Goal: Task Accomplishment & Management: Use online tool/utility

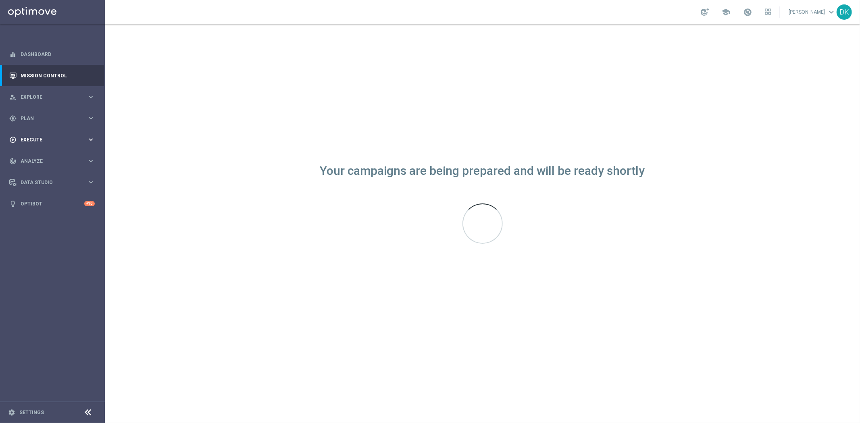
click at [52, 122] on div "gps_fixed Plan" at bounding box center [48, 118] width 78 height 7
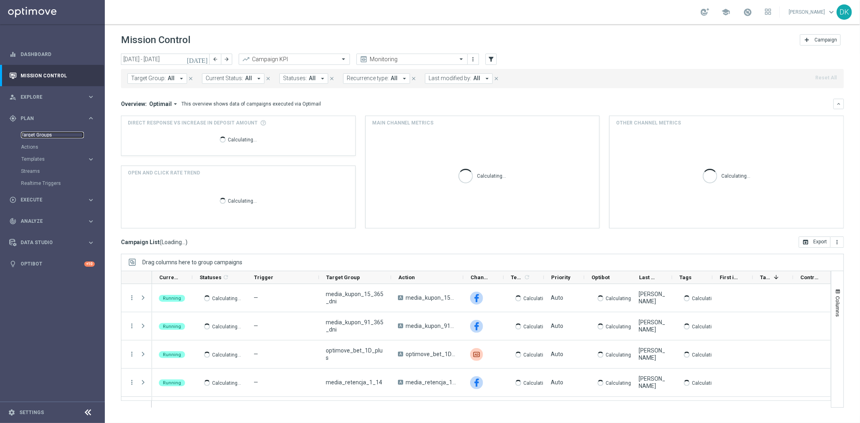
click at [47, 135] on link "Target Groups" at bounding box center [52, 135] width 63 height 6
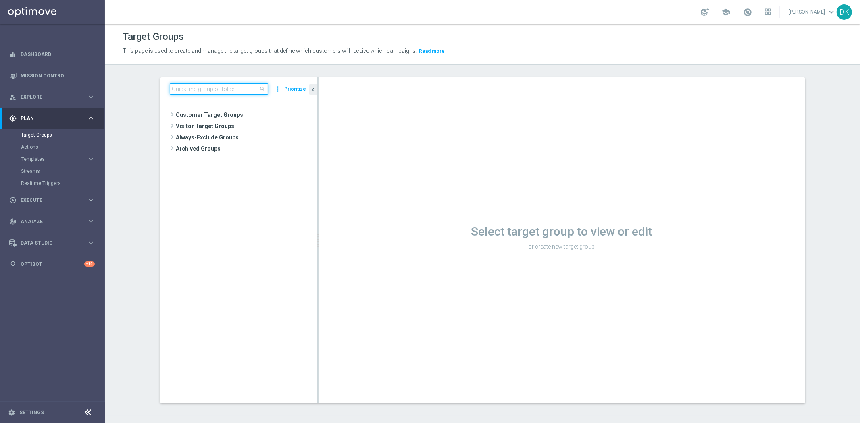
click at [238, 87] on input at bounding box center [219, 88] width 98 height 11
paste input "220825_PUSH"
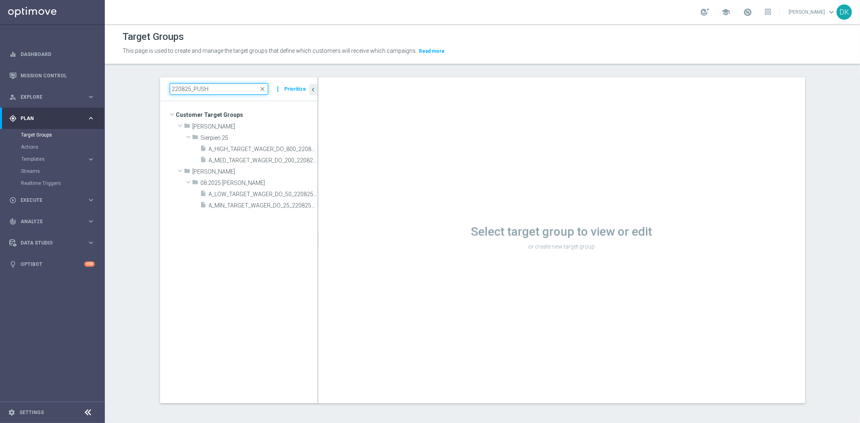
type input "220825_PUSH"
click at [249, 162] on span "A_MED_TARGET_WAGER_DO_200_220825_PUSH" at bounding box center [254, 160] width 90 height 7
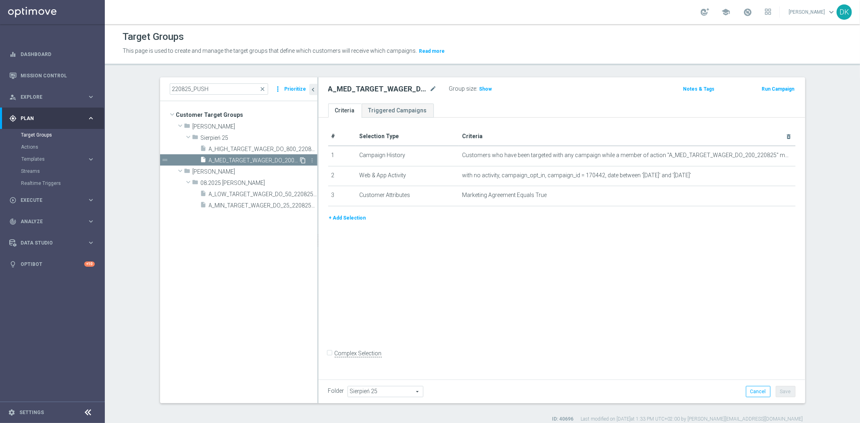
click at [300, 162] on icon "content_copy" at bounding box center [303, 160] width 6 height 6
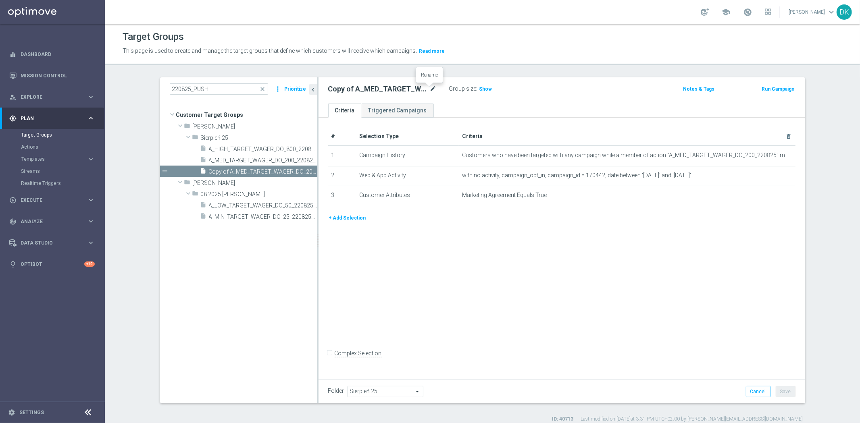
click at [430, 90] on icon "mode_edit" at bounding box center [433, 89] width 7 height 10
type input "A_MED_TARGET_WAGER_DO_200_220825_SMS"
click at [486, 276] on div "# Selection Type Criteria delete_forever 1 Campaign History Customers who have …" at bounding box center [561, 247] width 486 height 259
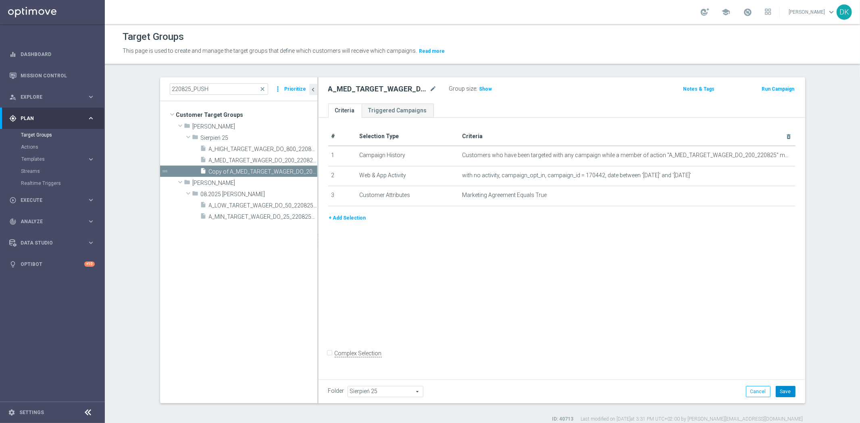
click at [788, 388] on button "Save" at bounding box center [785, 391] width 20 height 11
click at [252, 146] on span "A_HIGH_TARGET_WAGER_DO_800_220825_PUSH" at bounding box center [254, 149] width 90 height 7
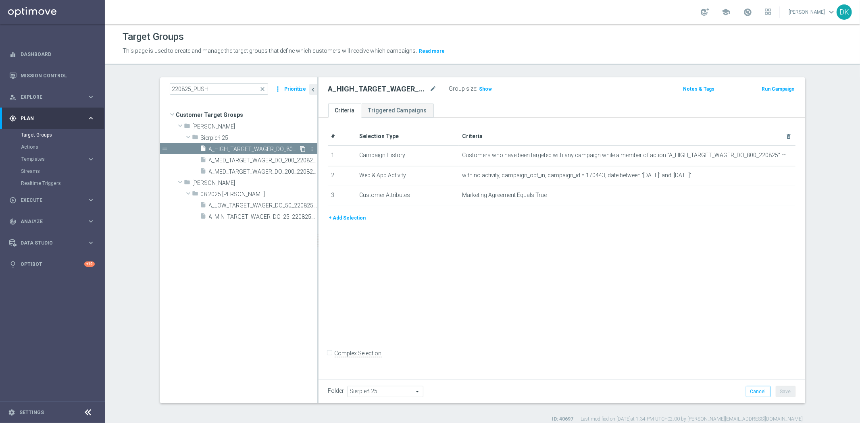
click at [300, 148] on icon "content_copy" at bounding box center [303, 149] width 6 height 6
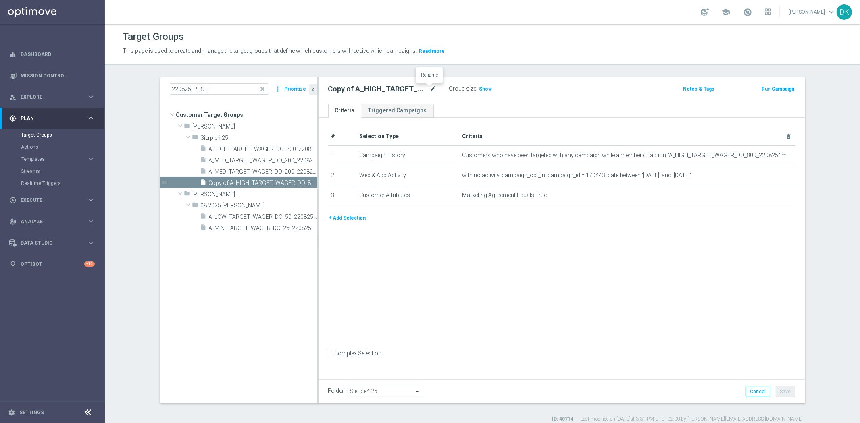
click at [430, 89] on icon "mode_edit" at bounding box center [433, 89] width 7 height 10
type input "A_HIGH_TARGET_WAGER_DO_800_220825_SMS"
click at [730, 307] on div "# Selection Type Criteria delete_forever 1 Campaign History Customers who have …" at bounding box center [561, 247] width 486 height 259
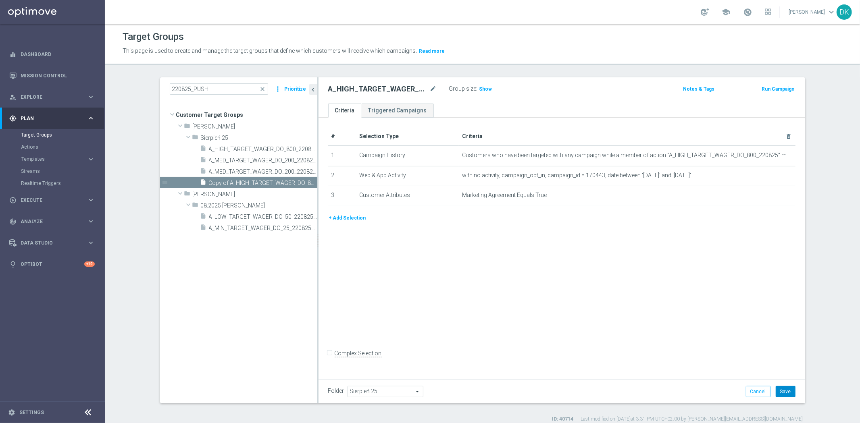
click at [788, 390] on button "Save" at bounding box center [785, 391] width 20 height 11
click at [54, 202] on span "Execute" at bounding box center [54, 200] width 67 height 5
click at [56, 160] on div "Campaign Builder" at bounding box center [62, 156] width 83 height 12
click at [56, 156] on link "Campaign Builder" at bounding box center [52, 156] width 63 height 6
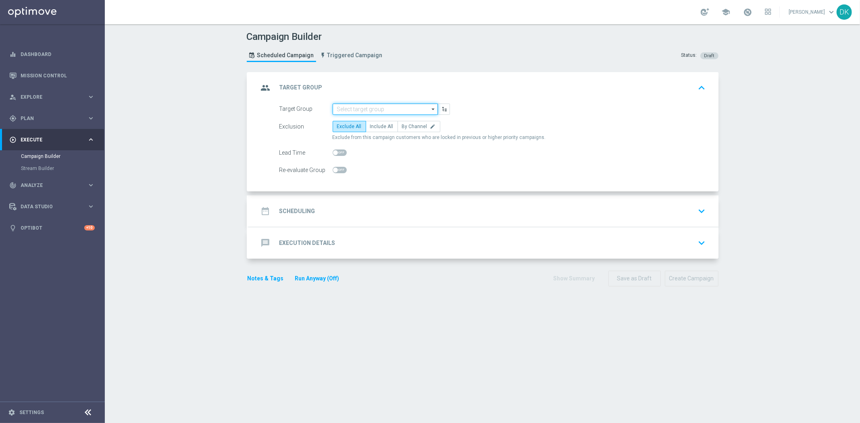
click at [366, 109] on input at bounding box center [385, 109] width 105 height 11
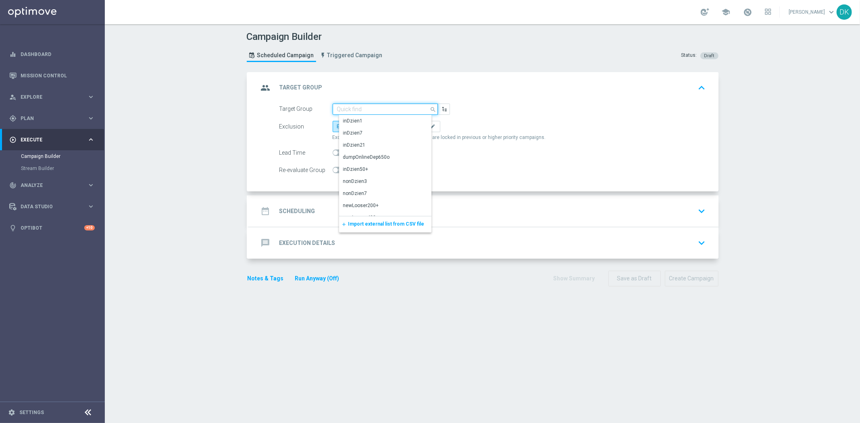
paste input "A_MED_TARGET_WAGER_DO_200_220825_SMS"
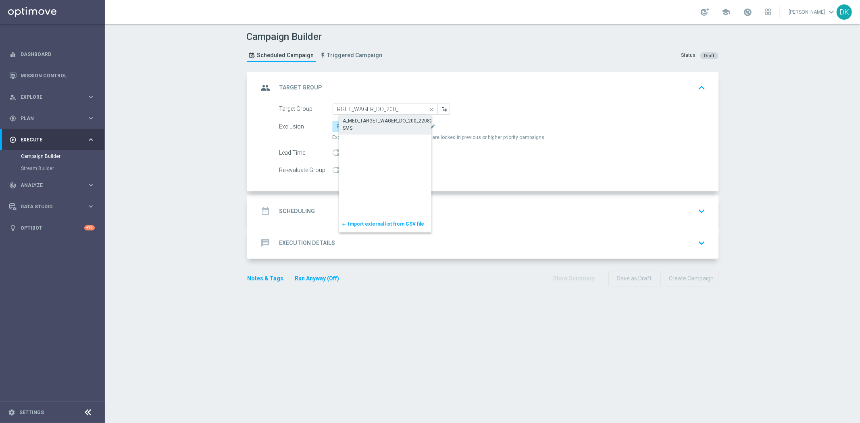
click at [369, 119] on div "A_MED_TARGET_WAGER_DO_200_220825_SMS" at bounding box center [392, 124] width 98 height 15
type input "A_MED_TARGET_WAGER_DO_200_220825_SMS"
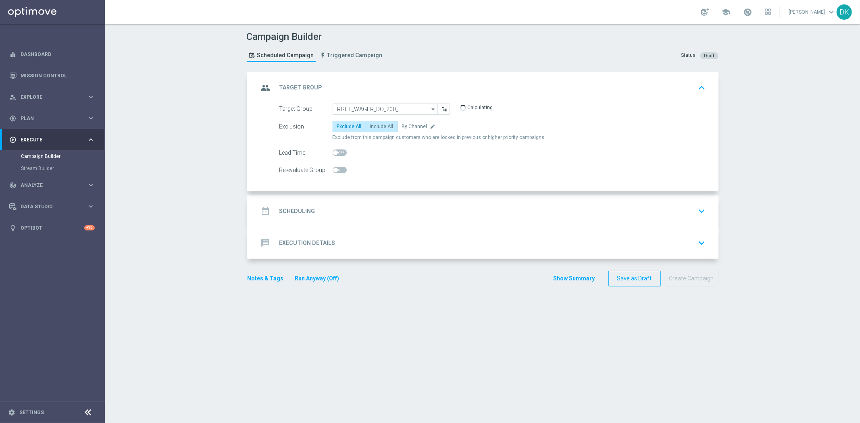
scroll to position [0, 0]
click at [379, 126] on span "Include All" at bounding box center [381, 127] width 23 height 6
click at [375, 126] on input "Include All" at bounding box center [372, 127] width 5 height 5
radio input "true"
click at [335, 170] on span at bounding box center [340, 170] width 14 height 6
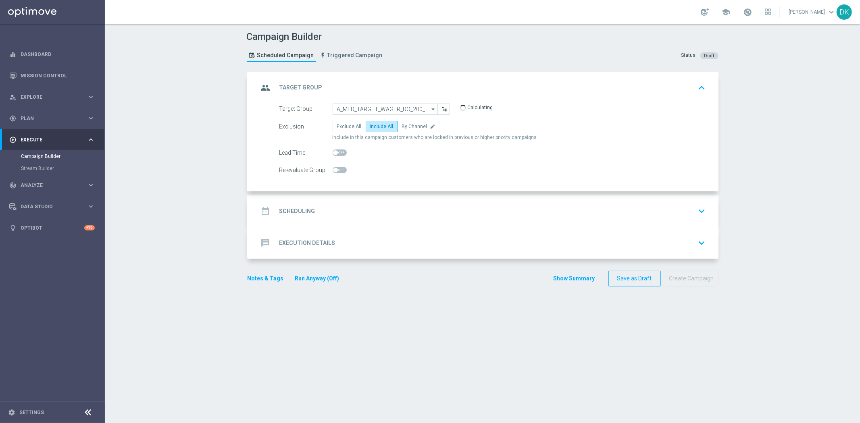
click at [335, 170] on input "checkbox" at bounding box center [340, 170] width 14 height 6
checkbox input "true"
click at [321, 208] on div "date_range Scheduling keyboard_arrow_down" at bounding box center [483, 211] width 450 height 15
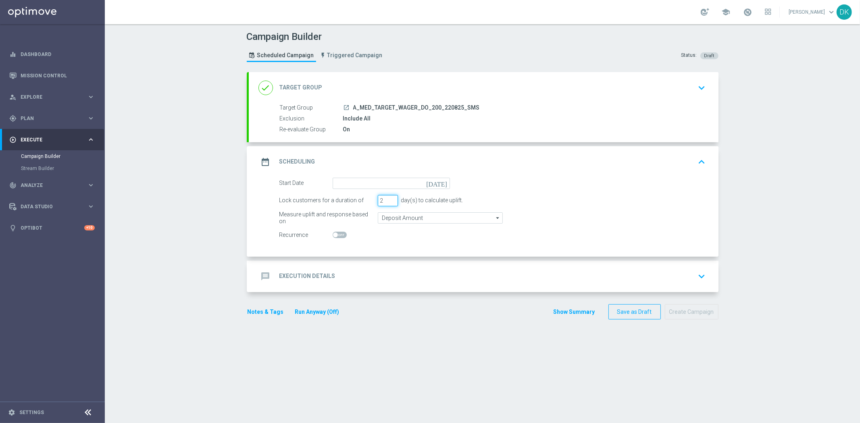
click at [390, 201] on input "2" at bounding box center [388, 200] width 20 height 11
type input "1"
click at [390, 201] on input "1" at bounding box center [388, 200] width 20 height 11
click at [403, 184] on input at bounding box center [391, 183] width 117 height 11
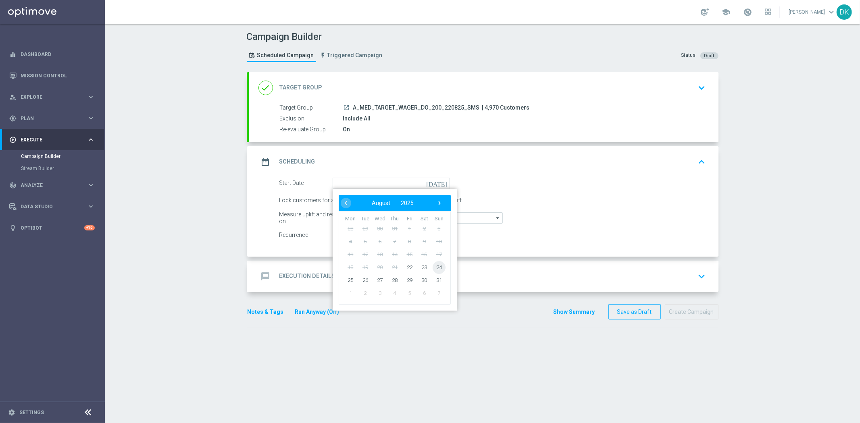
click at [433, 264] on span "24" at bounding box center [438, 267] width 13 height 13
type input "[DATE]"
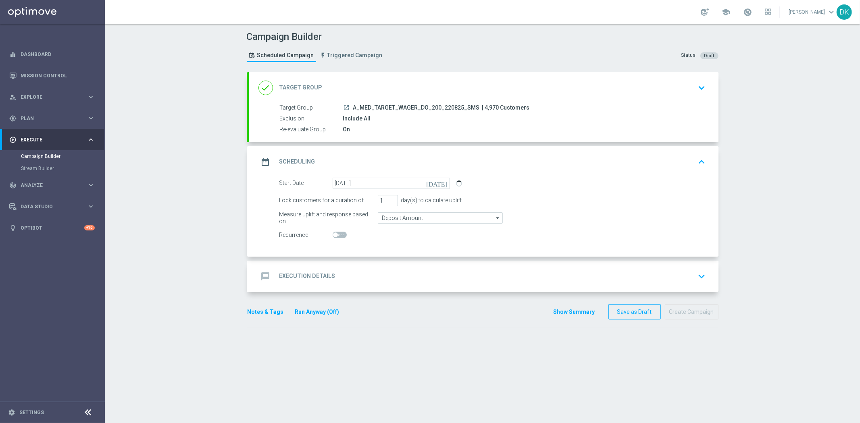
click at [400, 279] on div "message Execution Details keyboard_arrow_down" at bounding box center [483, 276] width 450 height 15
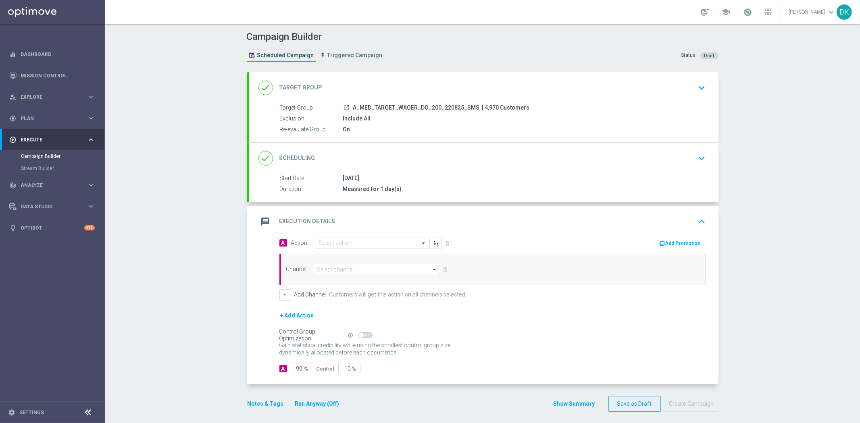
click at [340, 254] on div "Channel arrow_drop_down Drag here to set row groups Drag here to set column lab…" at bounding box center [492, 269] width 426 height 31
click at [347, 243] on input "text" at bounding box center [364, 243] width 90 height 7
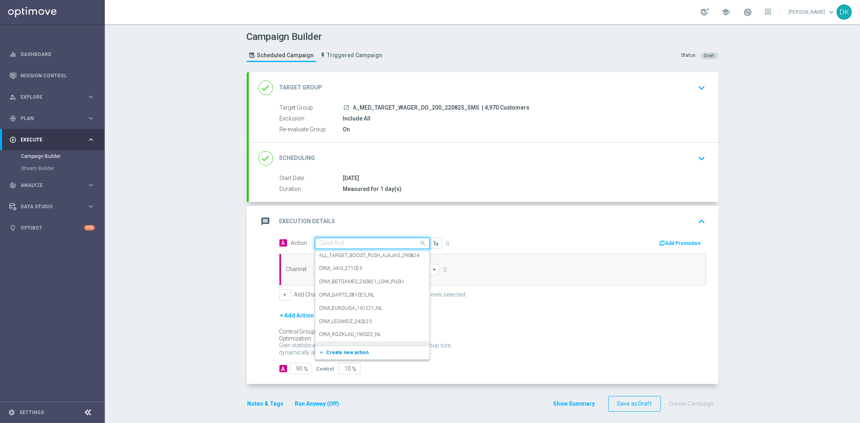
click at [356, 353] on span "Create new action" at bounding box center [347, 353] width 42 height 6
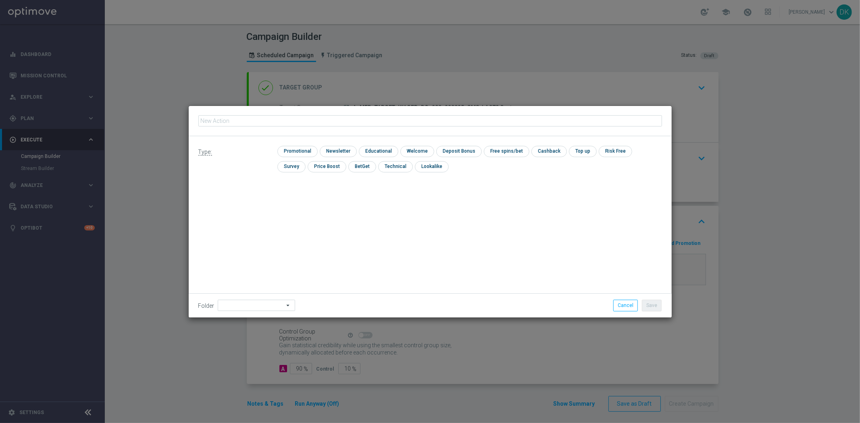
type input "A_MED_TARGET_WAGER_DO_200_220825_SMS"
click at [300, 151] on input "checkbox" at bounding box center [296, 151] width 38 height 11
checkbox input "true"
click at [647, 301] on button "Save" at bounding box center [652, 305] width 20 height 11
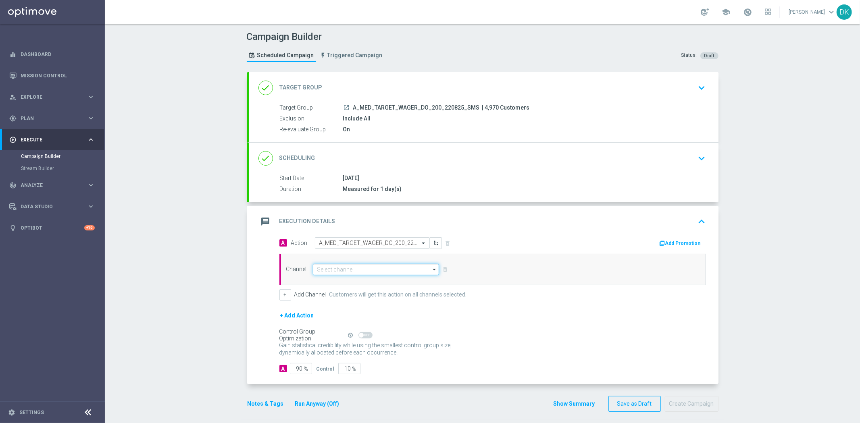
click at [363, 266] on input at bounding box center [376, 269] width 127 height 11
click at [353, 283] on div "SMS" at bounding box center [382, 282] width 127 height 12
type input "SMS"
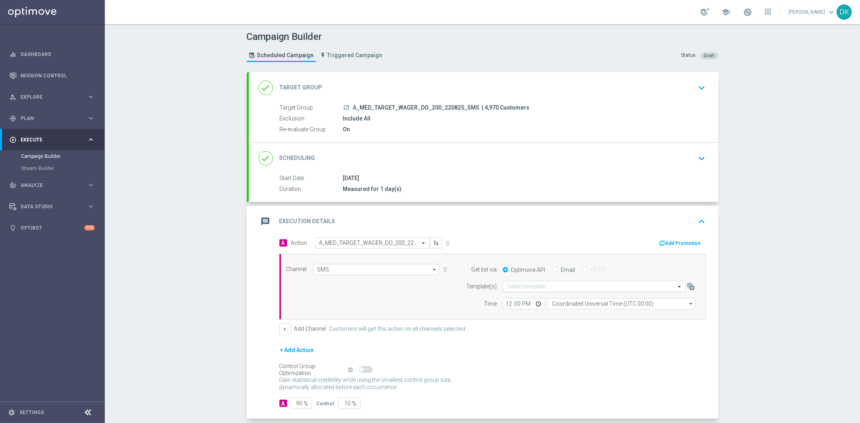
click at [530, 288] on input "text" at bounding box center [586, 286] width 158 height 7
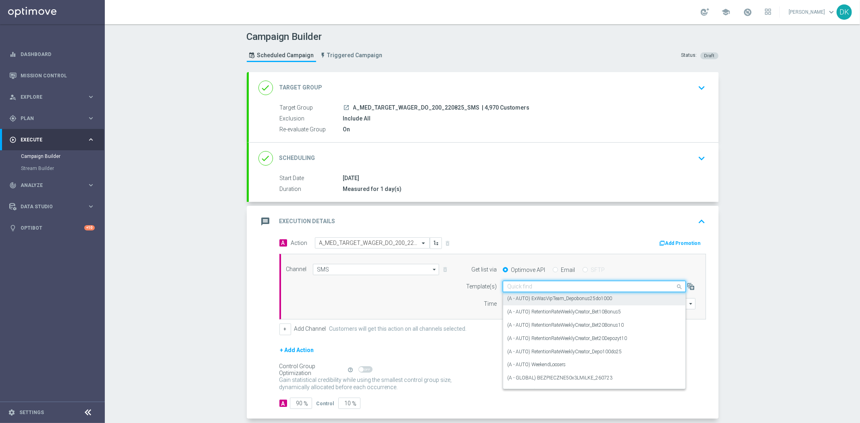
paste input "A_MED_TARGET_WAGER_DO_200_220825_SMS"
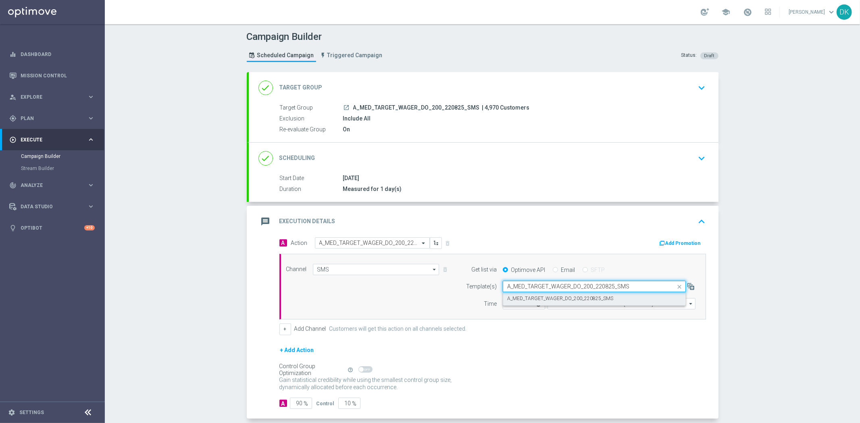
click at [535, 301] on label "A_MED_TARGET_WAGER_DO_200_220825_SMS" at bounding box center [560, 298] width 106 height 7
type input "A_MED_TARGET_WAGER_DO_200_220825_SMS"
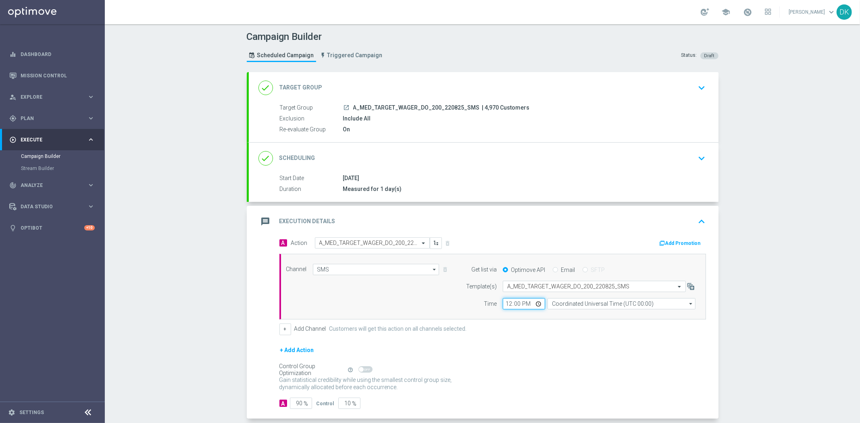
click at [504, 305] on input "12:00" at bounding box center [524, 303] width 42 height 11
type input "12:30"
click at [605, 306] on input "Coordinated Universal Time (UTC 00:00)" at bounding box center [621, 303] width 148 height 11
click at [605, 319] on div "Central European Time ([GEOGRAPHIC_DATA]) (UTC +02:00)" at bounding box center [624, 315] width 132 height 7
type input "Central European Time ([GEOGRAPHIC_DATA]) (UTC +02:00)"
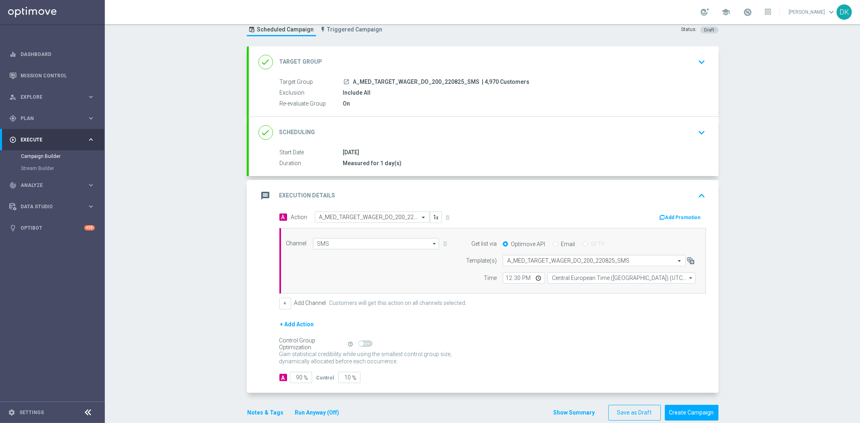
scroll to position [39, 0]
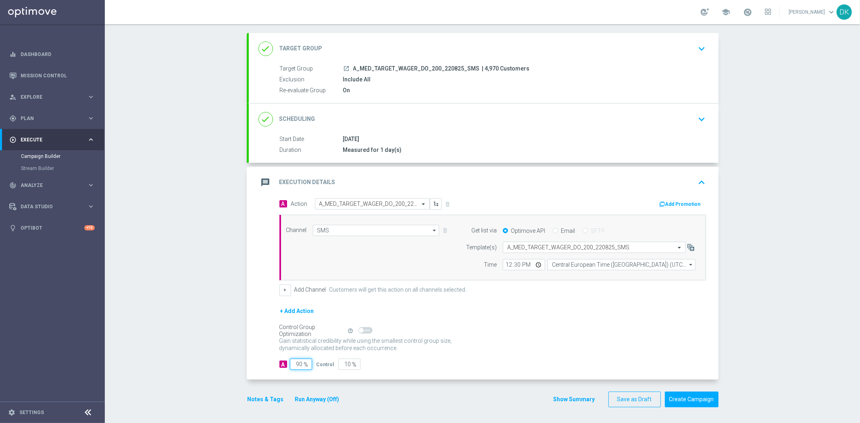
drag, startPoint x: 295, startPoint y: 366, endPoint x: 362, endPoint y: 371, distance: 66.7
click at [347, 370] on div "A Action Select action A_MED_TARGET_WAGER_DO_200_220825_SMS delete_forever Add …" at bounding box center [484, 288] width 470 height 181
type input "98"
type input "2"
type input "98"
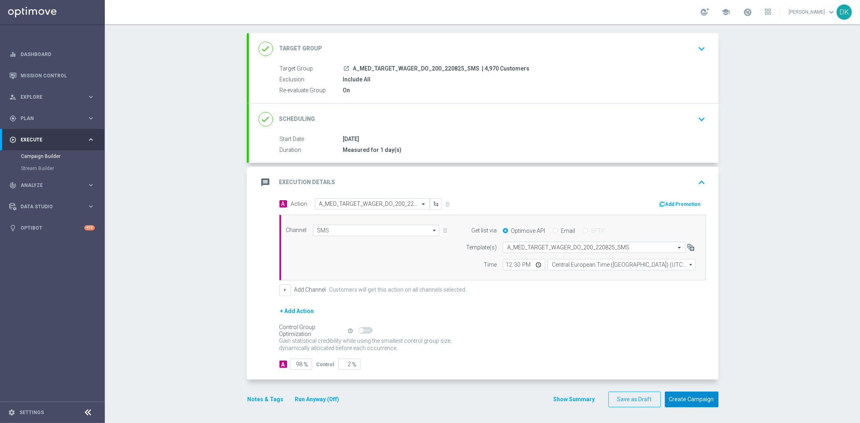
click at [684, 395] on button "Create Campaign" at bounding box center [692, 400] width 54 height 16
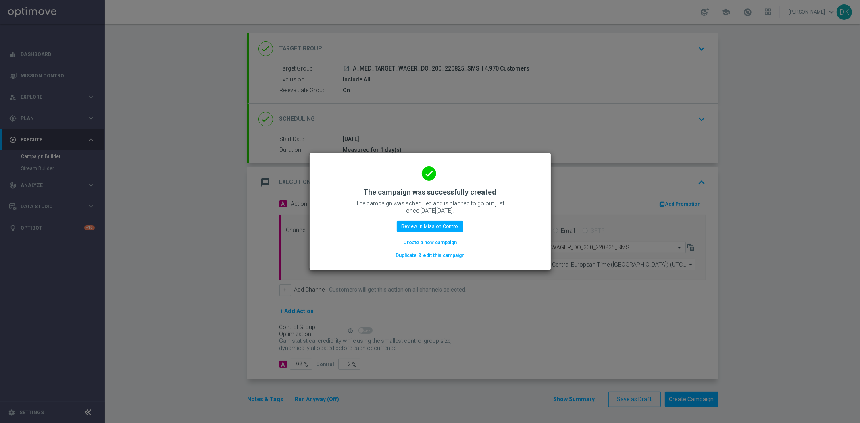
click at [438, 241] on button "Create a new campaign" at bounding box center [429, 242] width 55 height 9
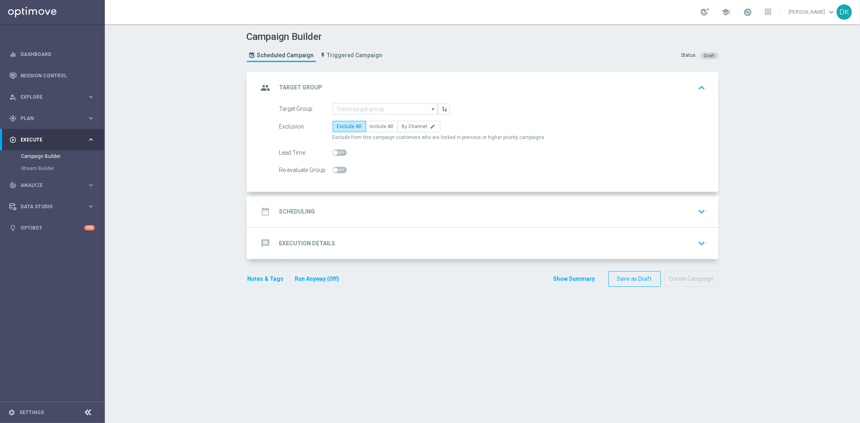
scroll to position [0, 0]
click at [367, 106] on input at bounding box center [385, 109] width 105 height 11
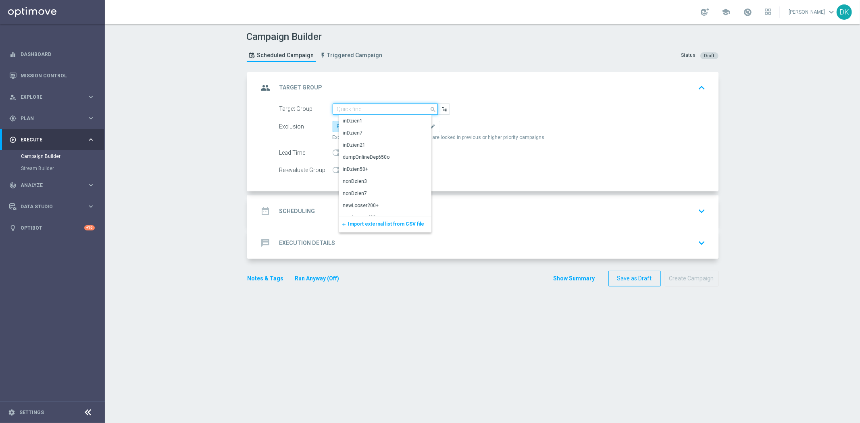
paste input "A_HIGH_TARGET_WAGER_DO_800_220825_SMS"
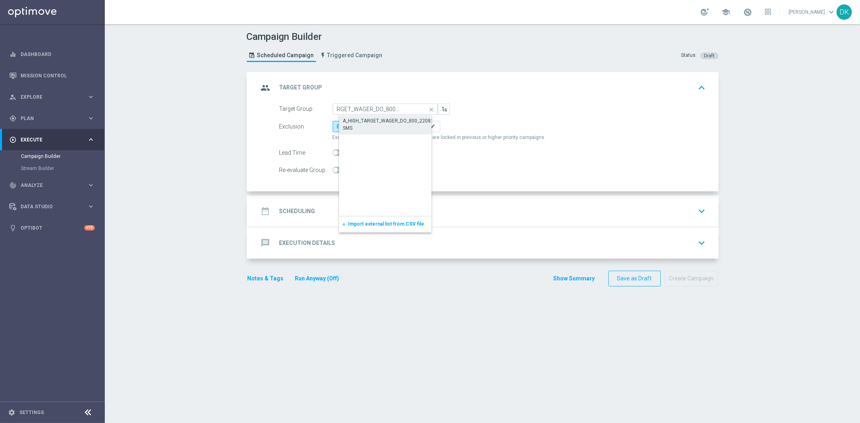
click at [378, 119] on div "A_HIGH_TARGET_WAGER_DO_800_220825_SMS" at bounding box center [392, 124] width 98 height 15
type input "A_HIGH_TARGET_WAGER_DO_800_220825_SMS"
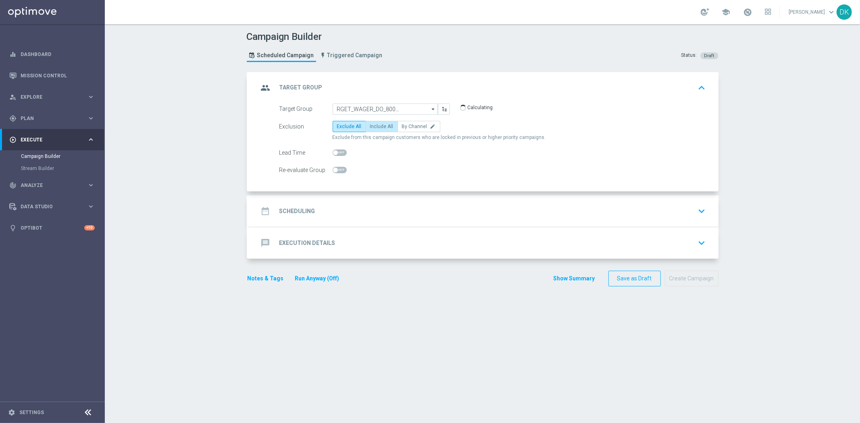
scroll to position [0, 0]
click at [376, 127] on span "Include All" at bounding box center [381, 127] width 23 height 6
click at [375, 127] on input "Include All" at bounding box center [372, 127] width 5 height 5
radio input "true"
click at [333, 170] on span at bounding box center [335, 170] width 5 height 5
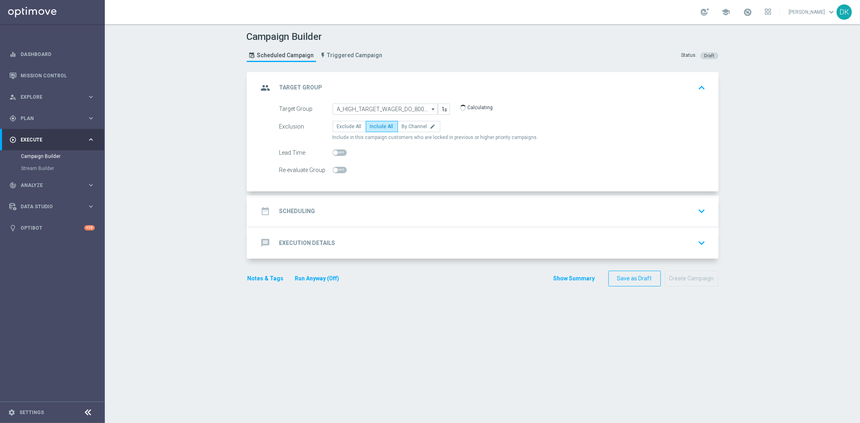
click at [333, 170] on input "checkbox" at bounding box center [340, 170] width 14 height 6
checkbox input "true"
click at [312, 214] on div "date_range Scheduling keyboard_arrow_down" at bounding box center [483, 211] width 450 height 15
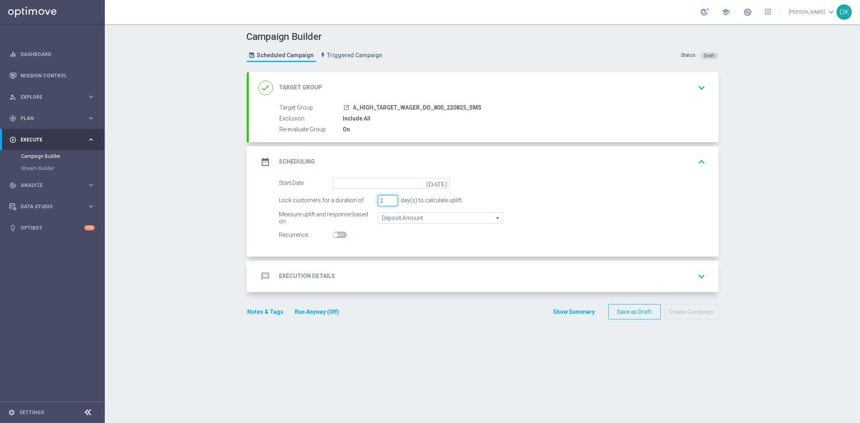
click at [389, 202] on input "2" at bounding box center [388, 200] width 20 height 11
type input "1"
click at [389, 202] on input "1" at bounding box center [388, 200] width 20 height 11
click at [409, 183] on input at bounding box center [391, 183] width 117 height 11
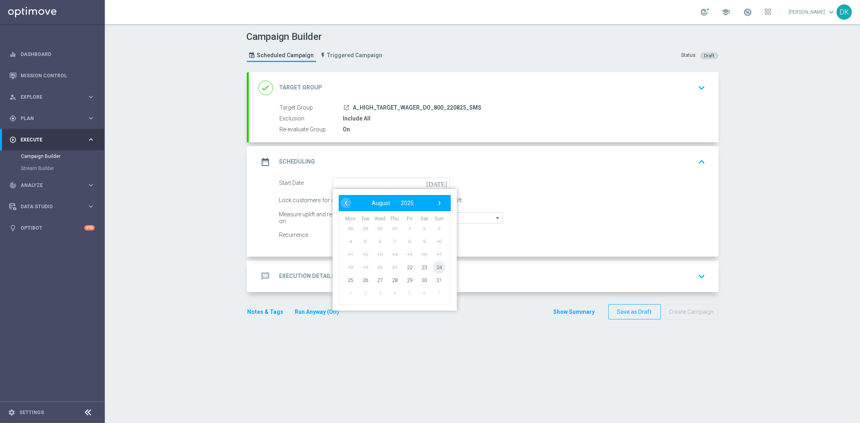
click at [433, 266] on span "24" at bounding box center [438, 267] width 13 height 13
type input "[DATE]"
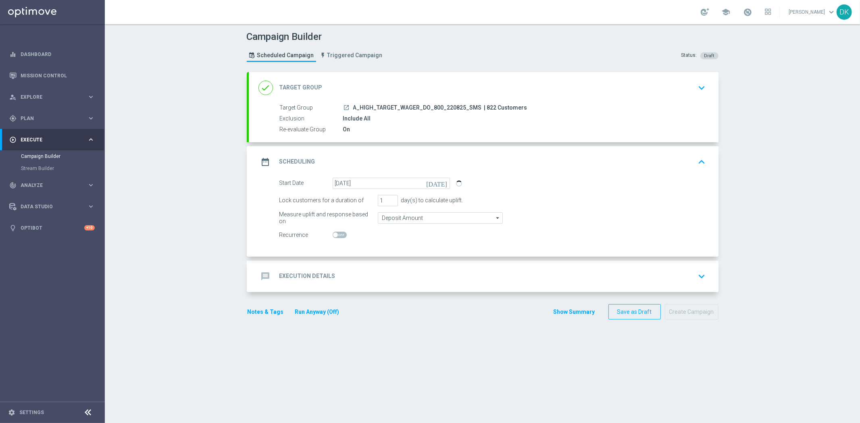
click at [391, 283] on div "message Execution Details keyboard_arrow_down" at bounding box center [483, 276] width 450 height 15
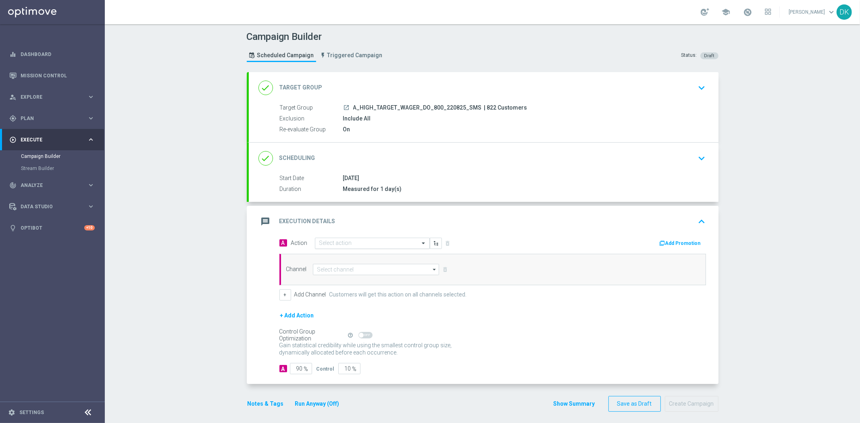
click at [351, 244] on input "text" at bounding box center [364, 243] width 90 height 7
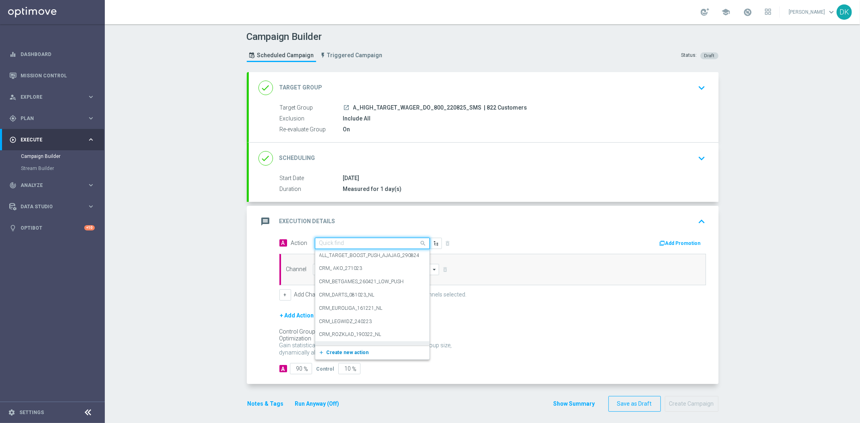
click at [349, 350] on span "Create new action" at bounding box center [347, 353] width 42 height 6
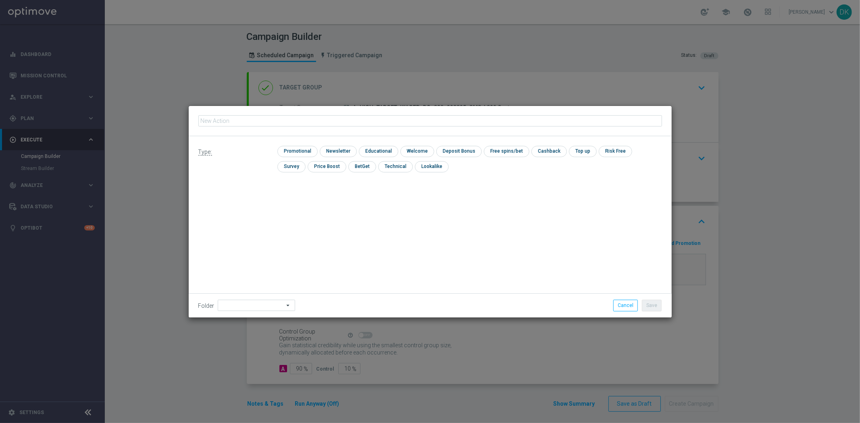
type input "A_HIGH_TARGET_WAGER_DO_800_220825_SMS"
click at [309, 152] on input "checkbox" at bounding box center [296, 151] width 38 height 11
checkbox input "true"
click at [656, 303] on button "Save" at bounding box center [652, 305] width 20 height 11
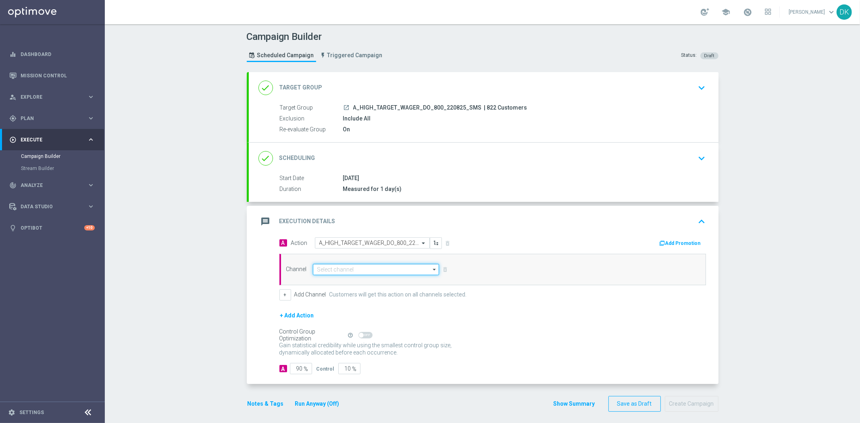
click at [359, 270] on input at bounding box center [376, 269] width 127 height 11
click at [369, 280] on div "SMS" at bounding box center [382, 281] width 127 height 11
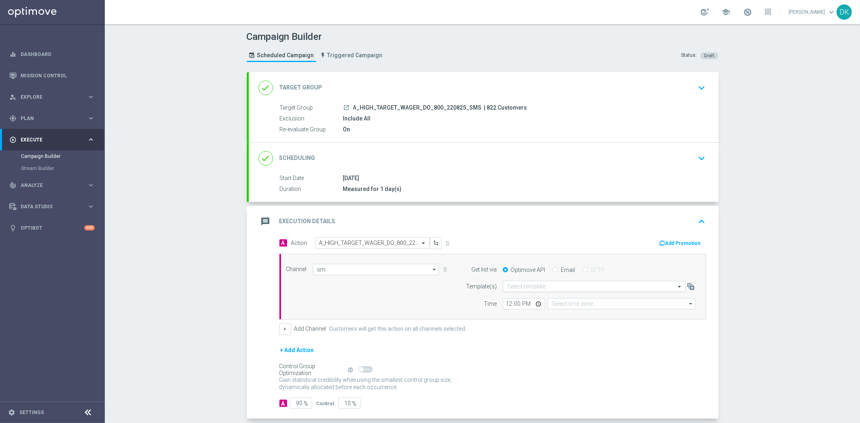
type input "SMS"
type input "Coordinated Universal Time (UTC 00:00)"
click at [524, 292] on form "Template(s) Select template Time 12:00 Coordinated Universal Time (UTC 00:00) C…" at bounding box center [579, 295] width 234 height 29
click at [535, 285] on input "text" at bounding box center [586, 286] width 158 height 7
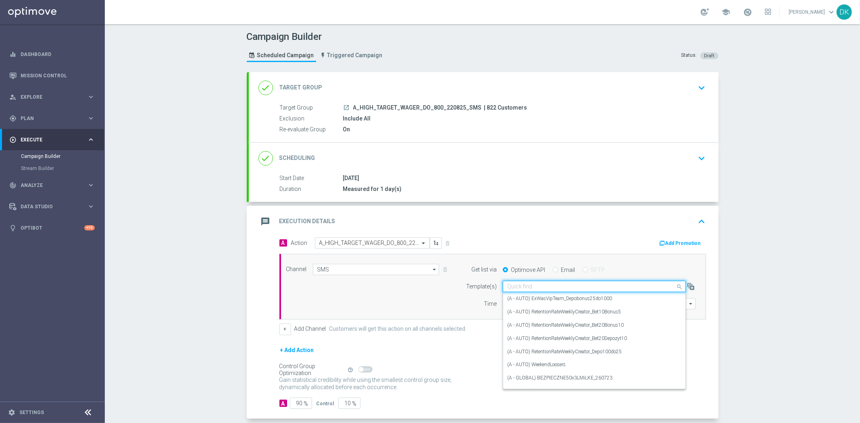
paste input "A_HIGH_TARGET_WAGER_DO_800_220825_SMS"
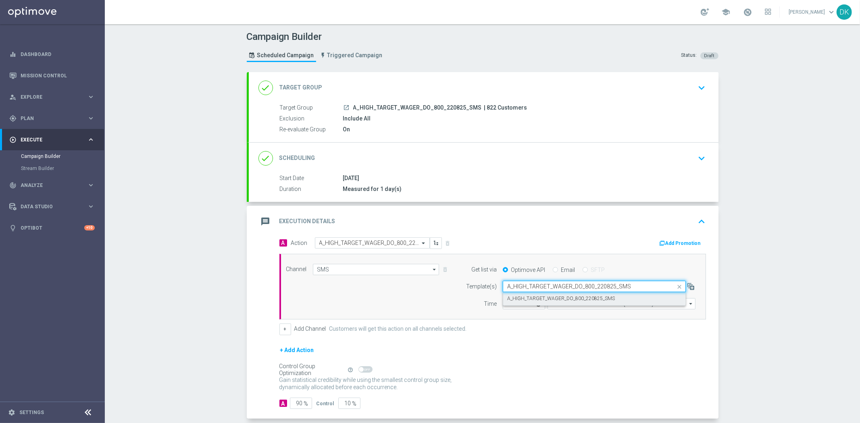
click at [528, 300] on label "A_HIGH_TARGET_WAGER_DO_800_220825_SMS" at bounding box center [561, 298] width 108 height 7
type input "A_HIGH_TARGET_WAGER_DO_800_220825_SMS"
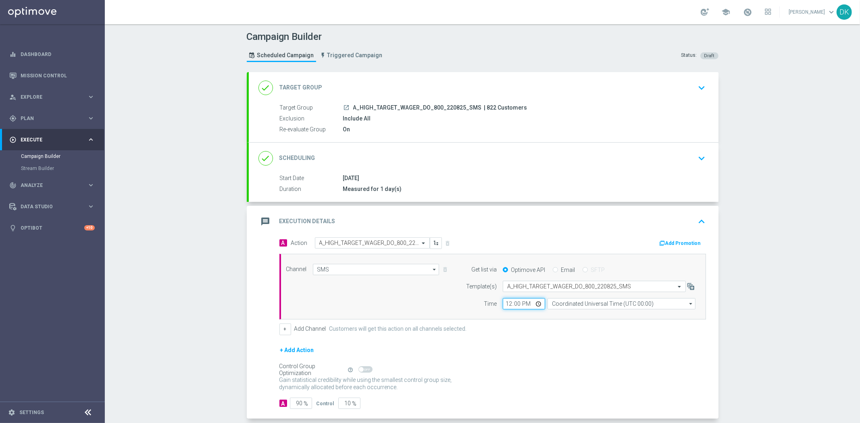
click at [505, 305] on input "12:00" at bounding box center [524, 303] width 42 height 11
click at [505, 305] on input "13:00" at bounding box center [524, 303] width 42 height 11
type input "12:30"
click at [571, 302] on input "Coordinated Universal Time (UTC 00:00)" at bounding box center [621, 303] width 148 height 11
click at [576, 312] on div "Central European Time ([GEOGRAPHIC_DATA]) (UTC +02:00)" at bounding box center [624, 315] width 132 height 7
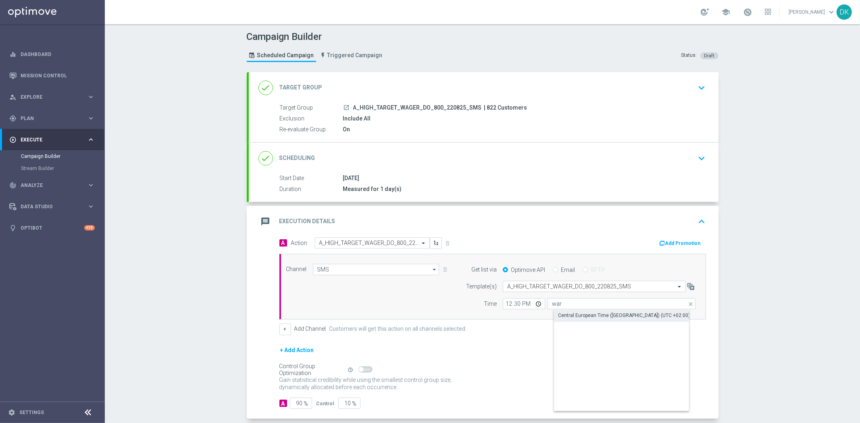
type input "Central European Time ([GEOGRAPHIC_DATA]) (UTC +02:00)"
drag, startPoint x: 295, startPoint y: 403, endPoint x: 343, endPoint y: 397, distance: 47.5
click at [337, 398] on div "A 90 % Control 10 %" at bounding box center [492, 403] width 426 height 11
type input "98"
type input "2"
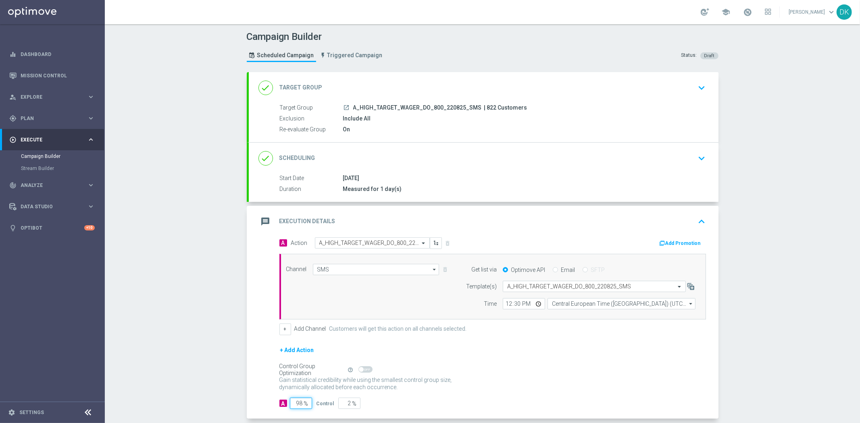
type input "98"
click at [561, 370] on div "Control Group Optimization Self Optimizing Campaign help_outline" at bounding box center [492, 370] width 426 height 9
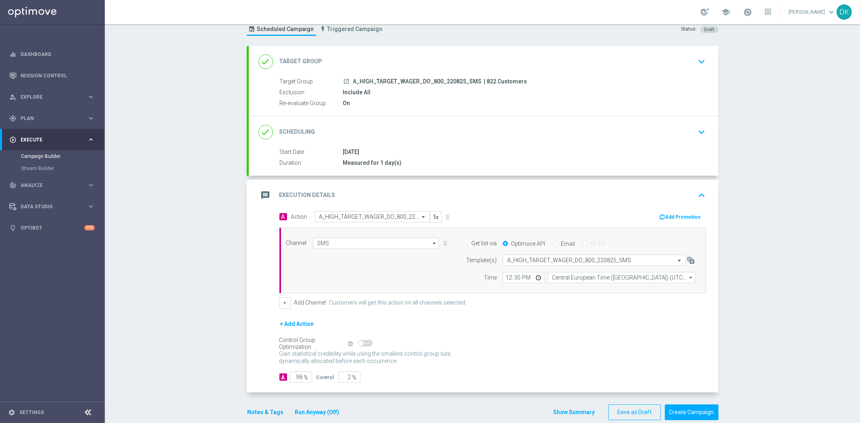
scroll to position [39, 0]
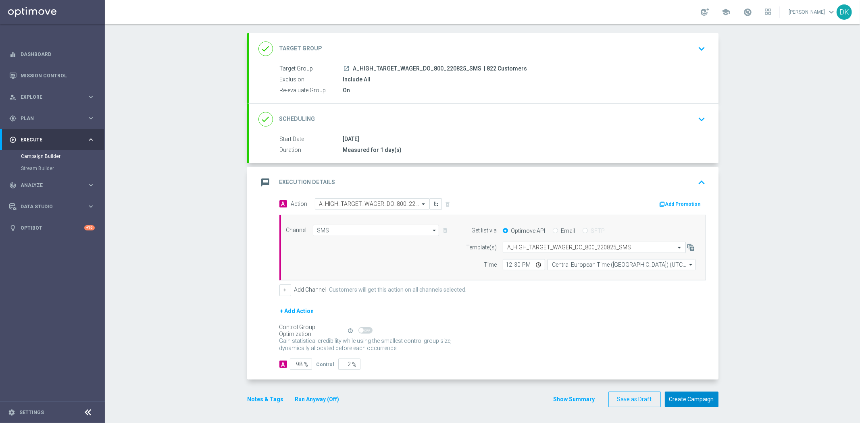
click at [714, 402] on button "Create Campaign" at bounding box center [692, 400] width 54 height 16
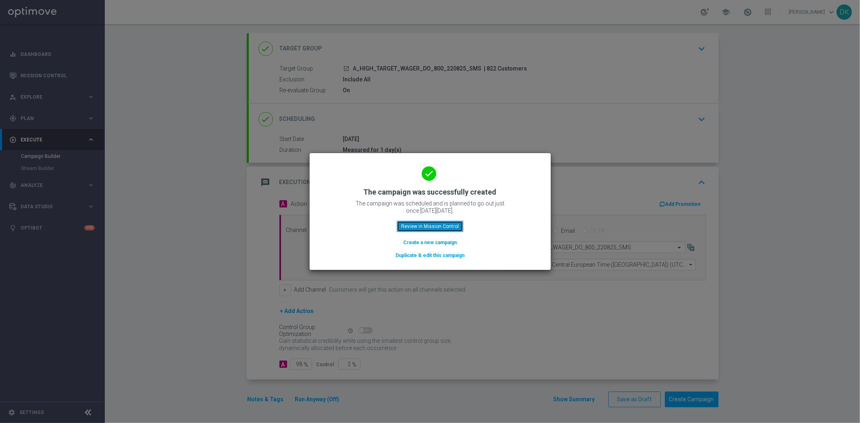
click at [438, 225] on button "Review in Mission Control" at bounding box center [430, 226] width 67 height 11
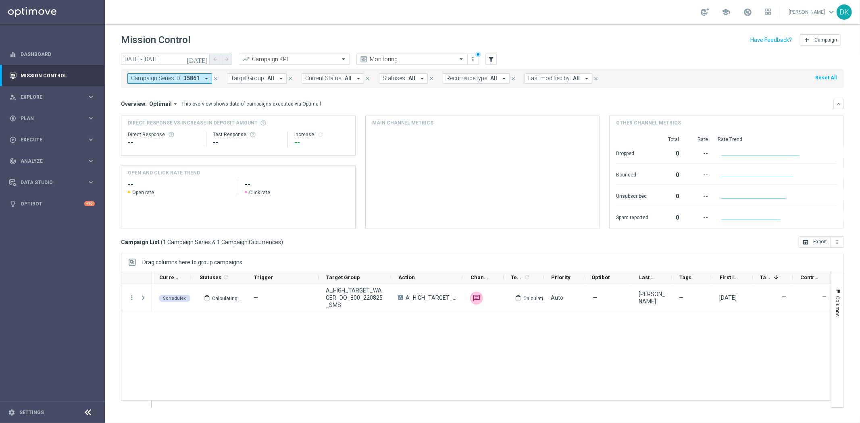
click at [197, 82] on button "Campaign Series ID: 35861 arrow_drop_down" at bounding box center [169, 78] width 85 height 10
click at [192, 79] on span "35861" at bounding box center [191, 78] width 16 height 7
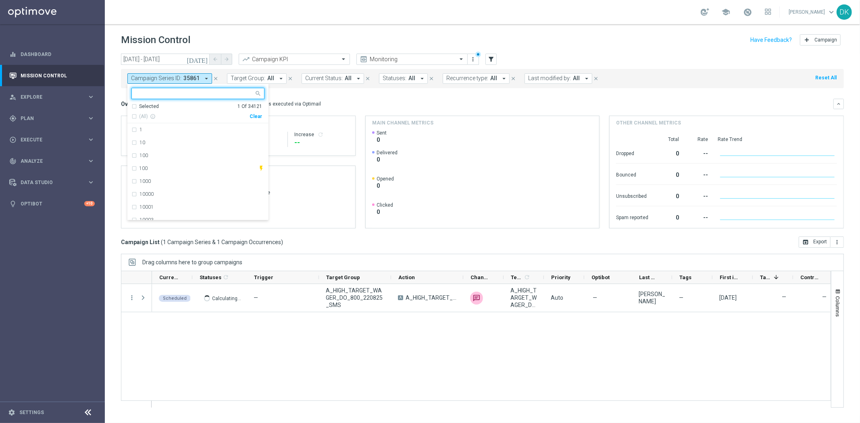
click at [0, 0] on div "Clear" at bounding box center [0, 0] width 0 height 0
click at [291, 96] on mini-dashboard "Overview: Optimail arrow_drop_down This overview shows data of campaigns execut…" at bounding box center [482, 162] width 723 height 148
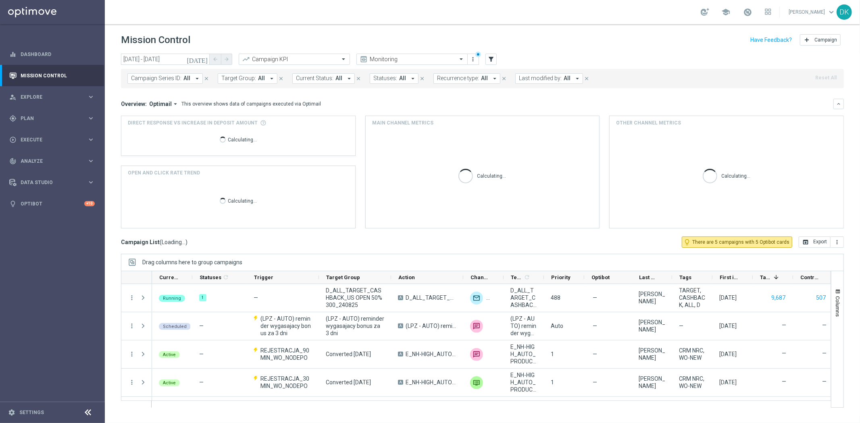
click at [242, 79] on span "Target Group:" at bounding box center [238, 78] width 35 height 7
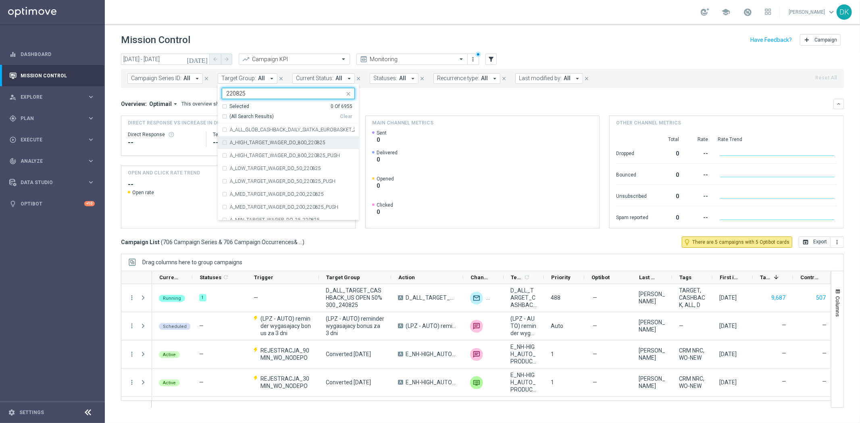
click at [269, 143] on label "A_HIGH_TARGET_WAGER_DO_800_220825" at bounding box center [278, 142] width 96 height 5
type input "220825"
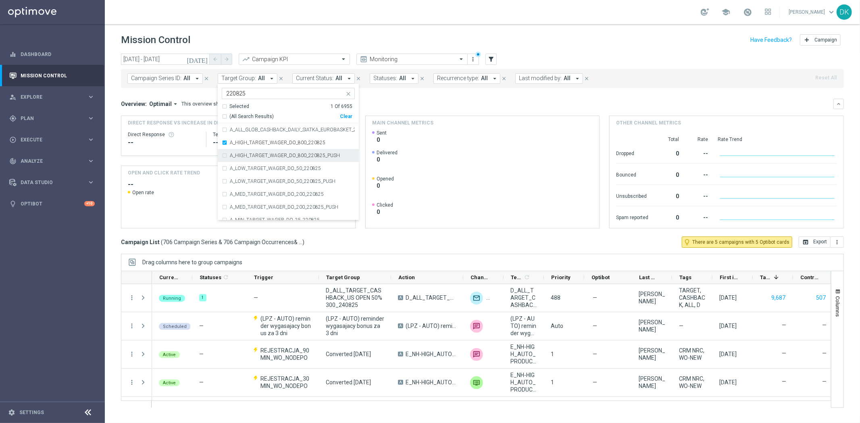
click at [268, 152] on div "A_HIGH_TARGET_WAGER_DO_800_220825_PUSH" at bounding box center [288, 155] width 133 height 13
click at [327, 196] on div "A_MED_TARGET_WAGER_DO_200_220825" at bounding box center [292, 194] width 125 height 5
click at [325, 206] on label "A_MED_TARGET_WAGER_DO_200_220825_PUSH" at bounding box center [284, 207] width 108 height 5
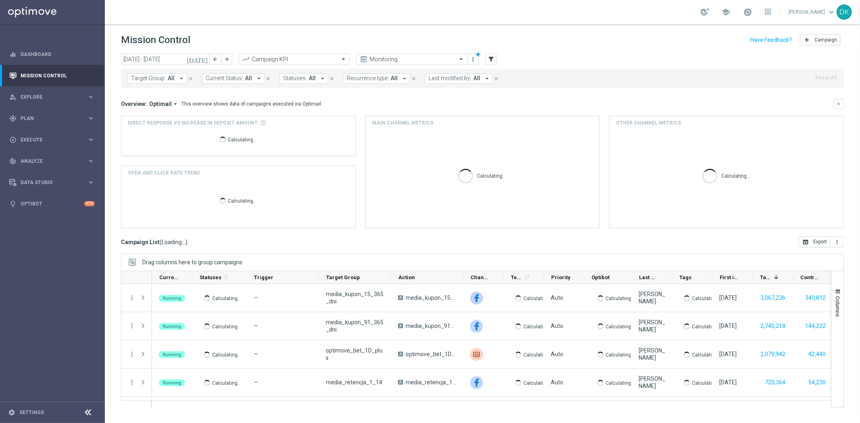
click at [170, 79] on span "All" at bounding box center [171, 78] width 7 height 7
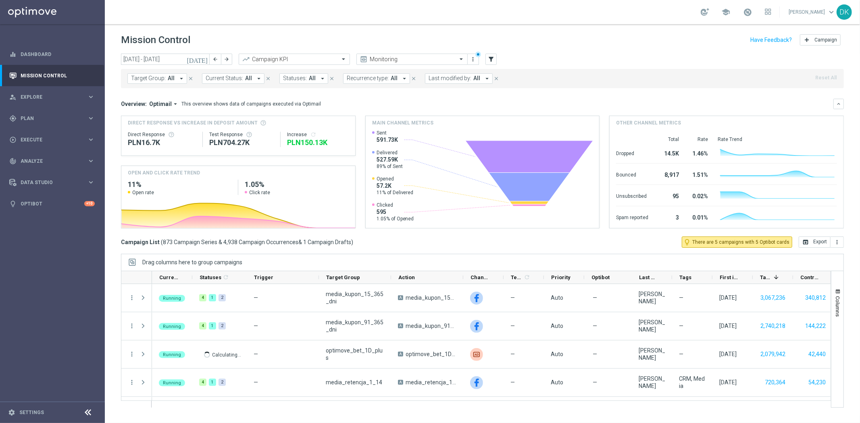
click at [168, 79] on span "All" at bounding box center [171, 78] width 7 height 7
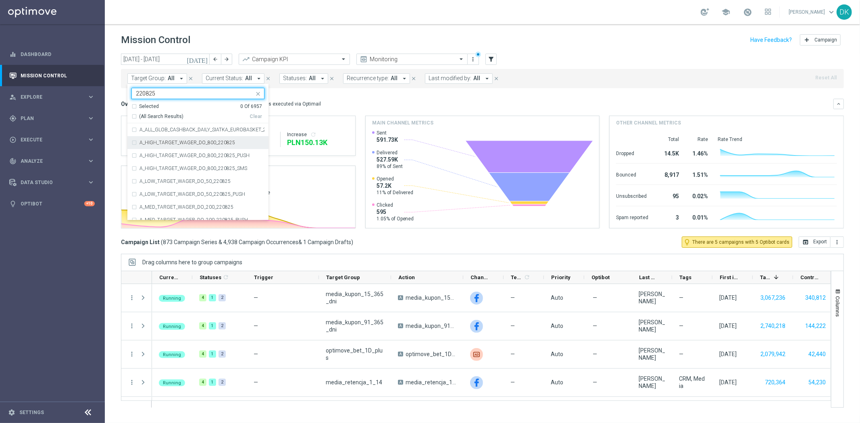
click at [222, 146] on div "A_HIGH_TARGET_WAGER_DO_800_220825" at bounding box center [197, 142] width 133 height 13
type input "220825"
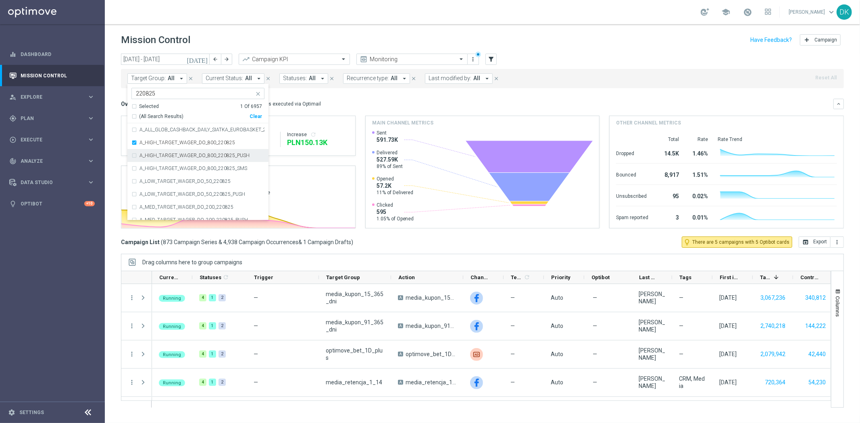
click at [216, 157] on label "A_HIGH_TARGET_WAGER_DO_800_220825_PUSH" at bounding box center [194, 155] width 110 height 5
click at [218, 168] on label "A_HIGH_TARGET_WAGER_DO_800_220825_SMS" at bounding box center [193, 168] width 108 height 5
click at [182, 166] on div "A_MED_TARGET_WAGER_DO_200_220825" at bounding box center [197, 162] width 133 height 13
click at [181, 177] on label "A_MED_TARGET_WAGER_DO_200_220825_PUSH" at bounding box center [193, 175] width 108 height 5
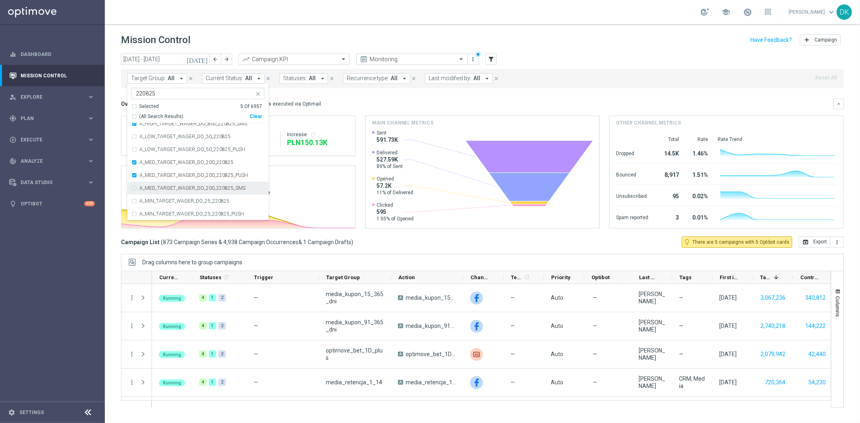
click at [179, 191] on div "A_MED_TARGET_WAGER_DO_200_220825_SMS" at bounding box center [197, 188] width 133 height 13
click at [116, 175] on div "today 18 Aug 2025 - 24 Aug 2025 arrow_back arrow_forward Campaign KPI trending_…" at bounding box center [482, 235] width 755 height 362
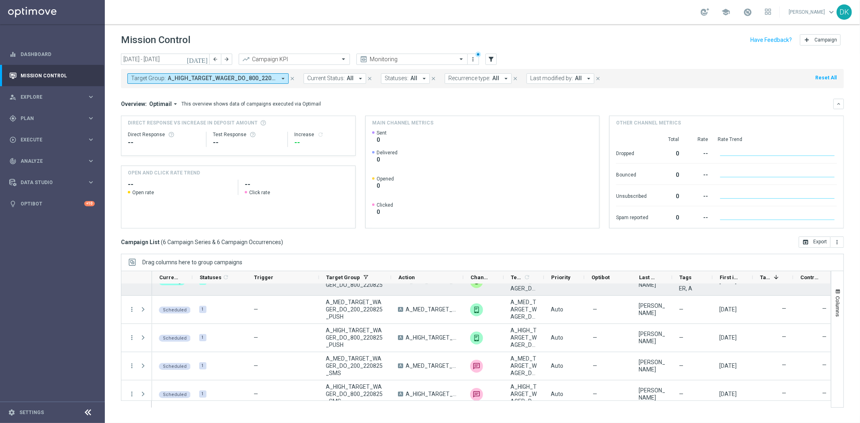
scroll to position [53, 0]
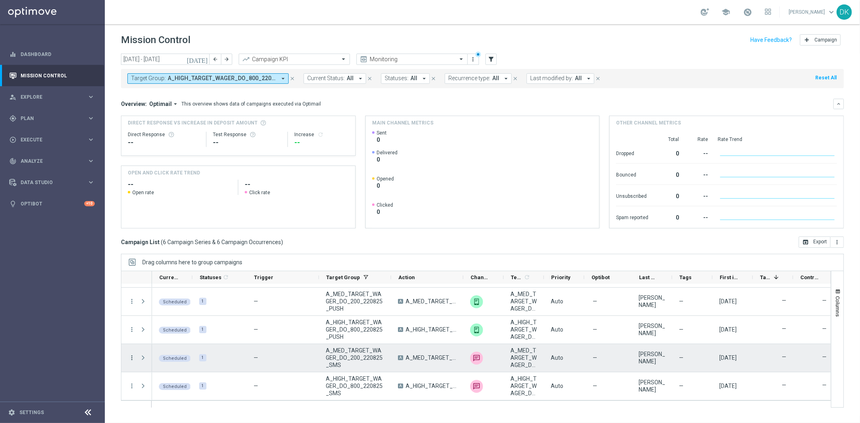
click at [132, 356] on icon "more_vert" at bounding box center [131, 357] width 7 height 7
click at [182, 276] on span "Campaign Details" at bounding box center [168, 274] width 41 height 6
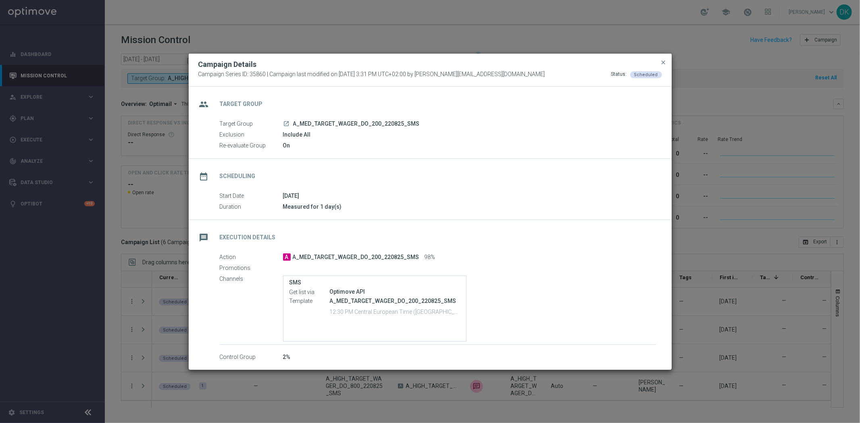
drag, startPoint x: 661, startPoint y: 63, endPoint x: 455, endPoint y: 199, distance: 247.3
click at [661, 62] on span "close" at bounding box center [663, 62] width 6 height 6
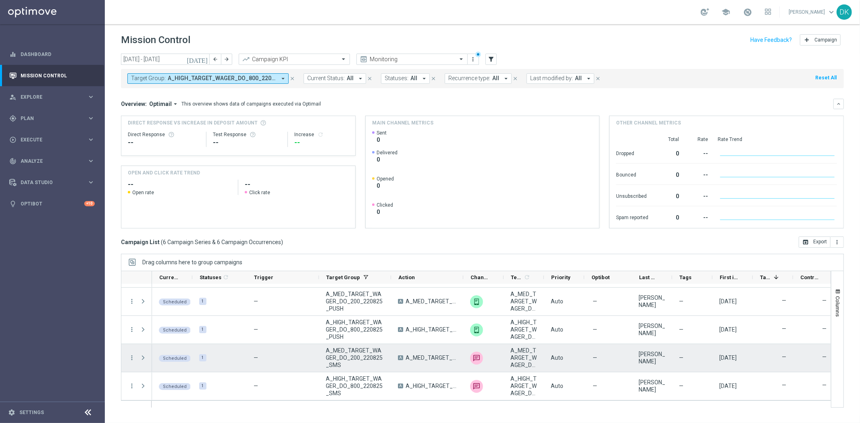
click at [127, 357] on div "more_vert" at bounding box center [128, 358] width 15 height 28
click at [130, 358] on icon "more_vert" at bounding box center [131, 357] width 7 height 7
click at [184, 273] on span "Campaign Details" at bounding box center [168, 274] width 41 height 6
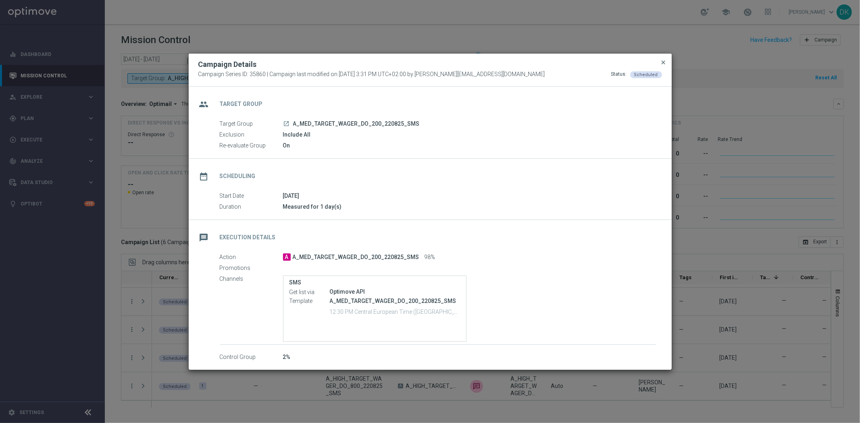
click at [662, 63] on span "close" at bounding box center [663, 62] width 6 height 6
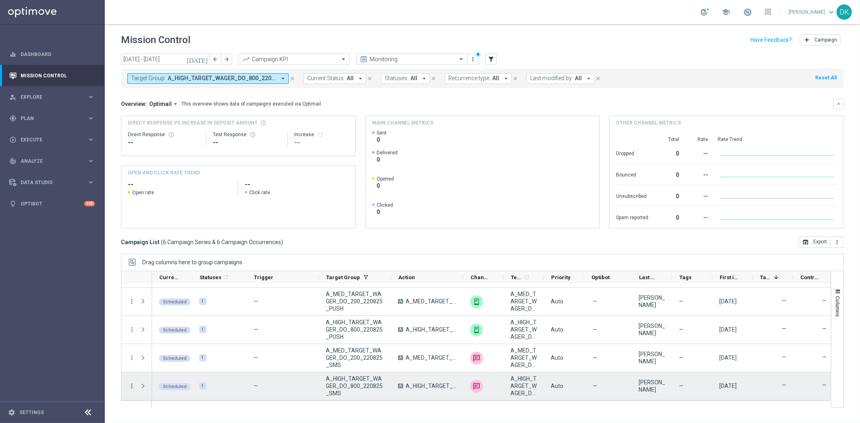
click at [131, 383] on icon "more_vert" at bounding box center [131, 386] width 7 height 7
click at [174, 301] on span "Campaign Details" at bounding box center [168, 302] width 41 height 6
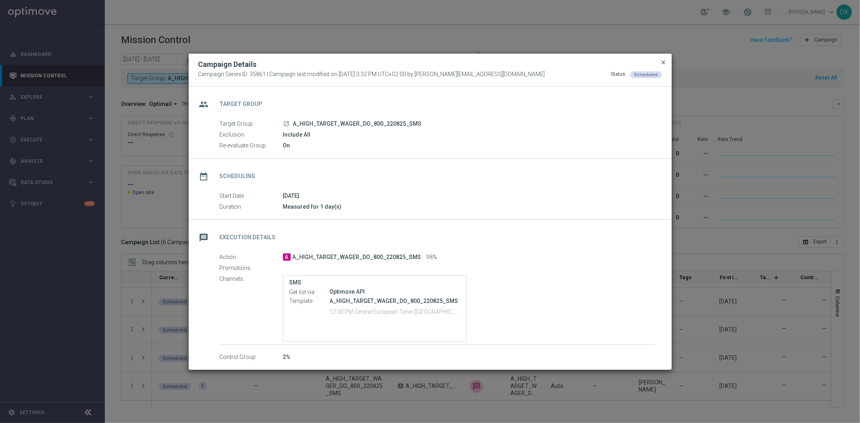
click at [662, 62] on span "close" at bounding box center [663, 62] width 6 height 6
